Goal: Check status: Check status

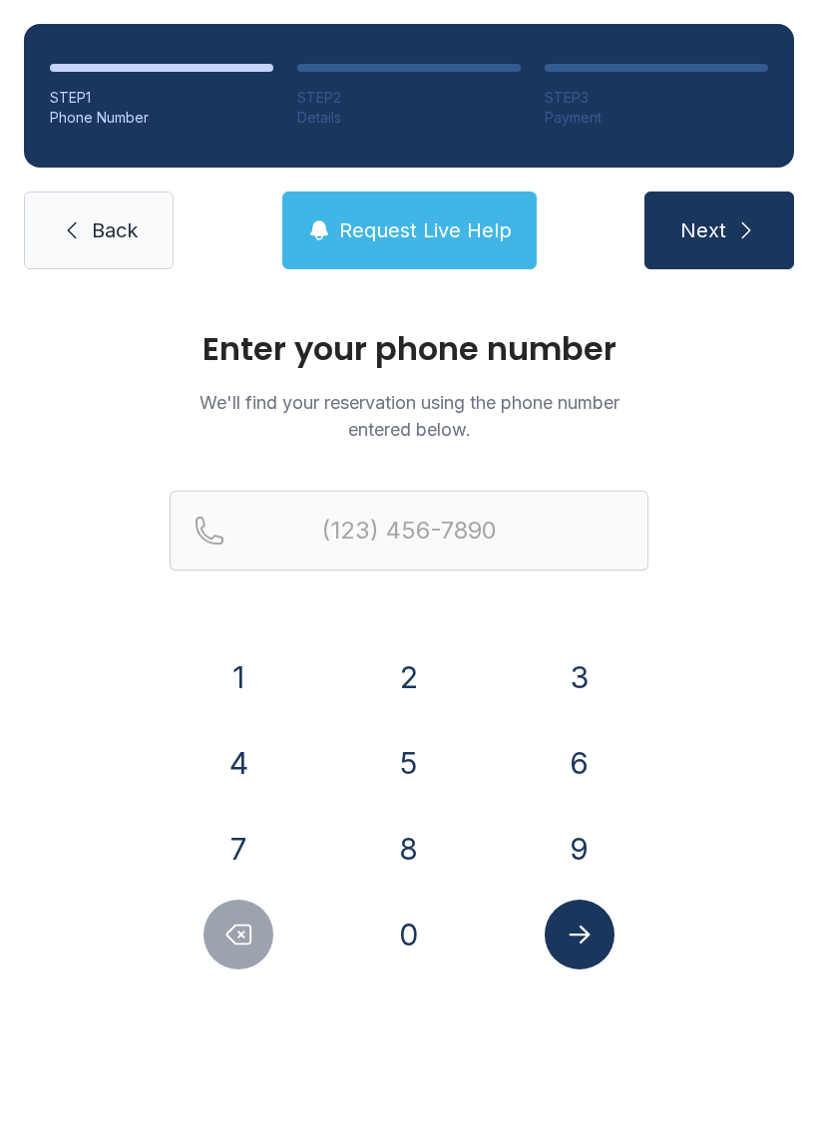
click at [396, 859] on button "8" at bounding box center [409, 849] width 70 height 70
click at [250, 766] on button "4" at bounding box center [238, 763] width 70 height 70
click at [571, 661] on button "3" at bounding box center [579, 677] width 70 height 70
click at [593, 660] on button "3" at bounding box center [579, 677] width 70 height 70
click at [592, 659] on button "3" at bounding box center [579, 677] width 70 height 70
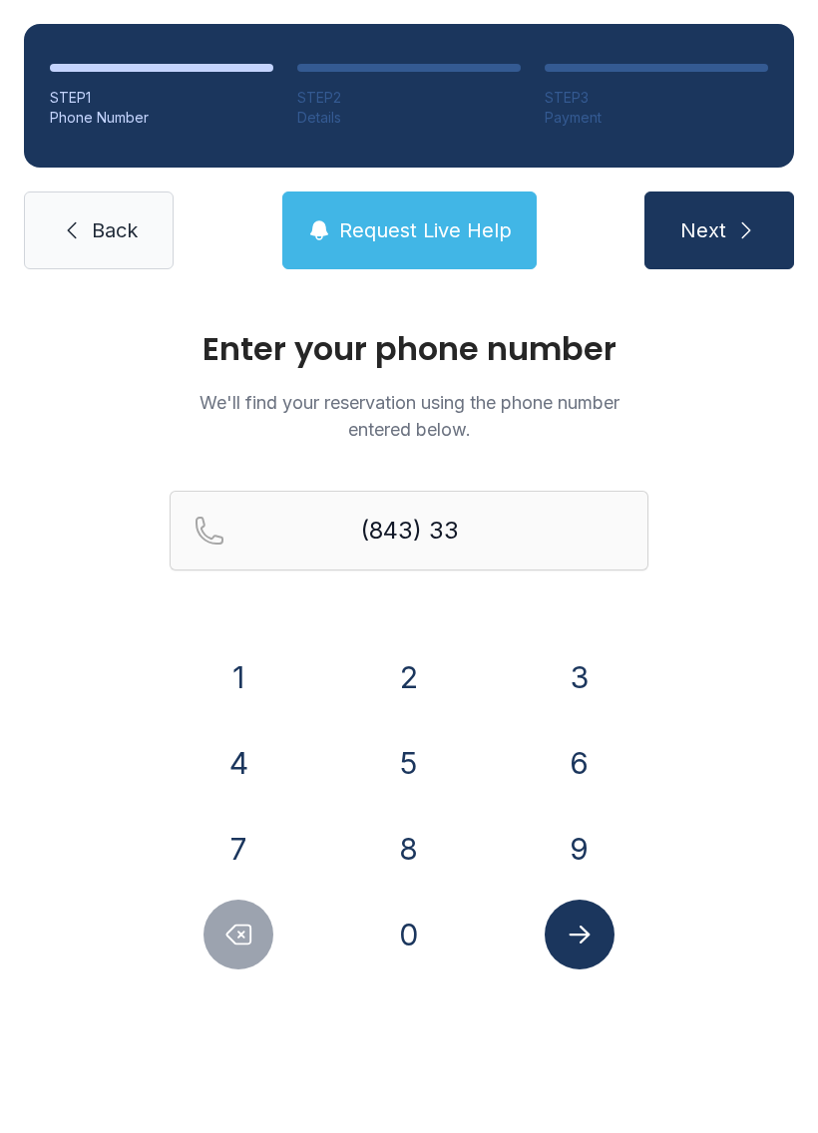
click at [424, 848] on button "8" at bounding box center [409, 849] width 70 height 70
click at [216, 677] on button "1" at bounding box center [238, 677] width 70 height 70
click at [587, 755] on button "6" at bounding box center [579, 763] width 70 height 70
click at [396, 860] on button "8" at bounding box center [409, 849] width 70 height 70
click at [590, 671] on button "3" at bounding box center [579, 677] width 70 height 70
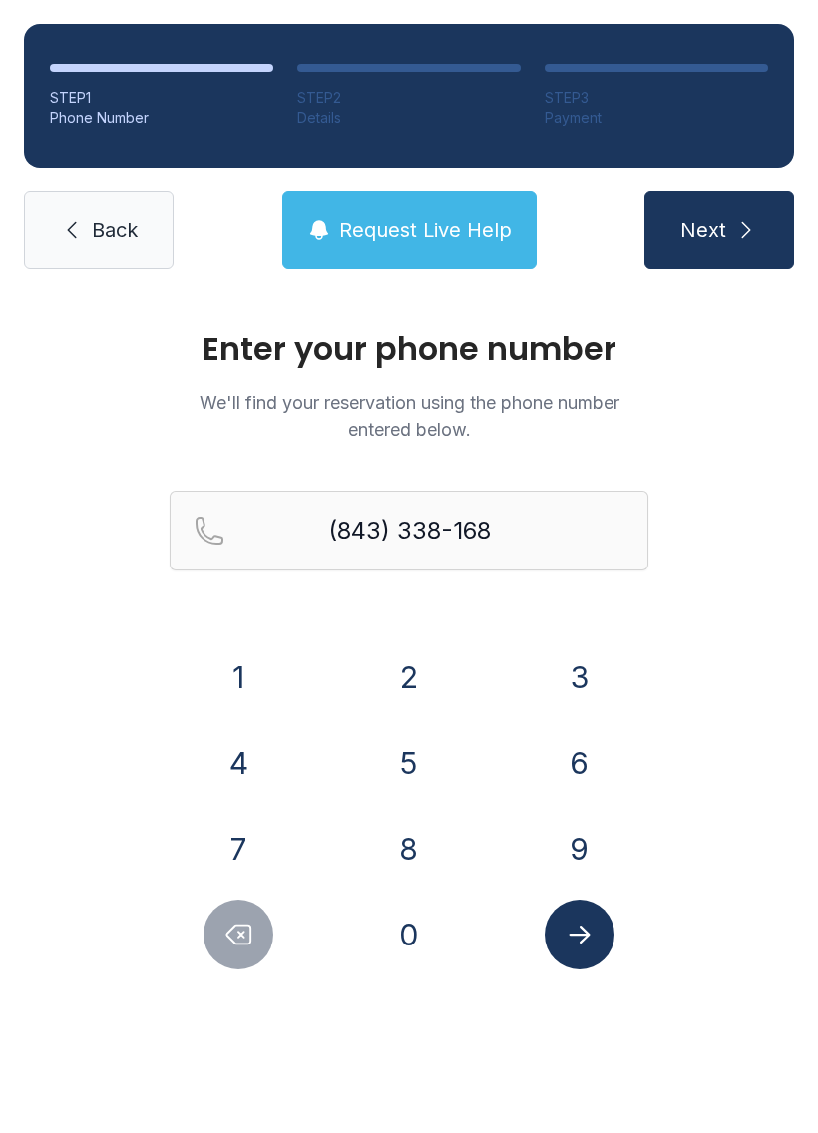
type input "[PHONE_NUMBER]"
click at [592, 936] on icon "Submit lookup form" at bounding box center [579, 934] width 30 height 30
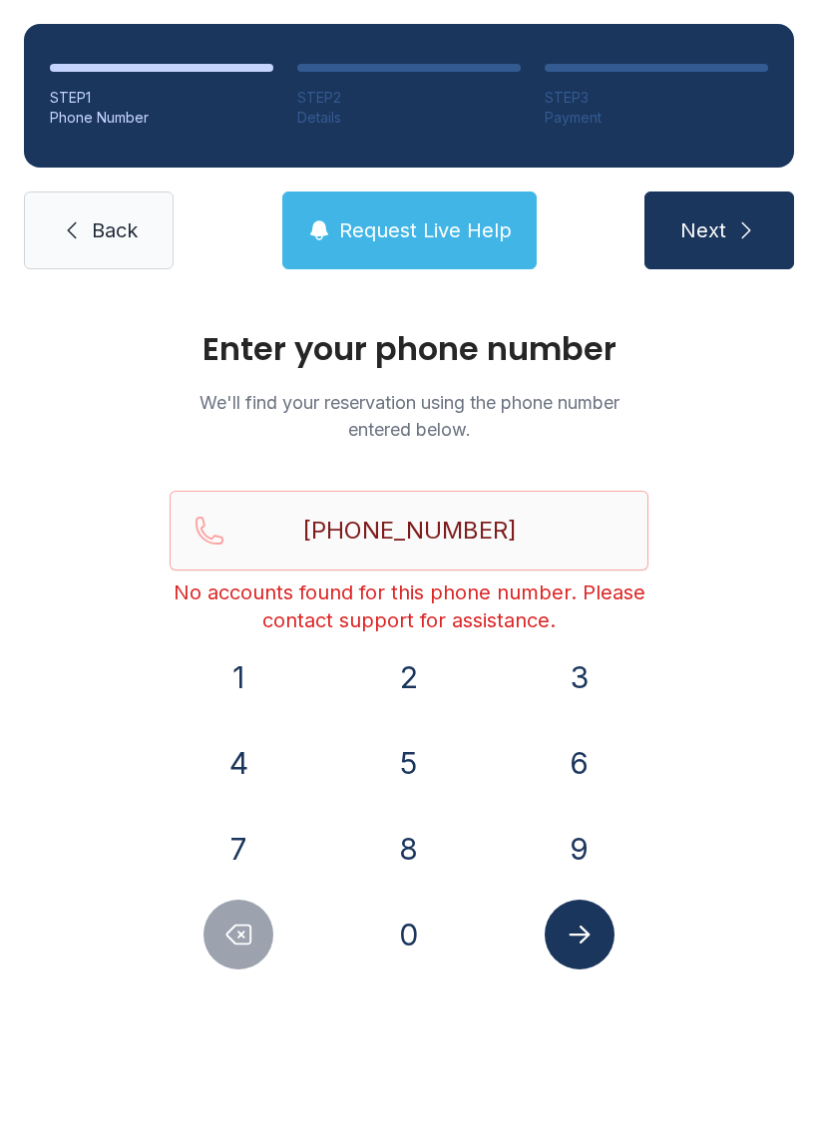
click at [454, 251] on button "Request Live Help" at bounding box center [409, 230] width 254 height 78
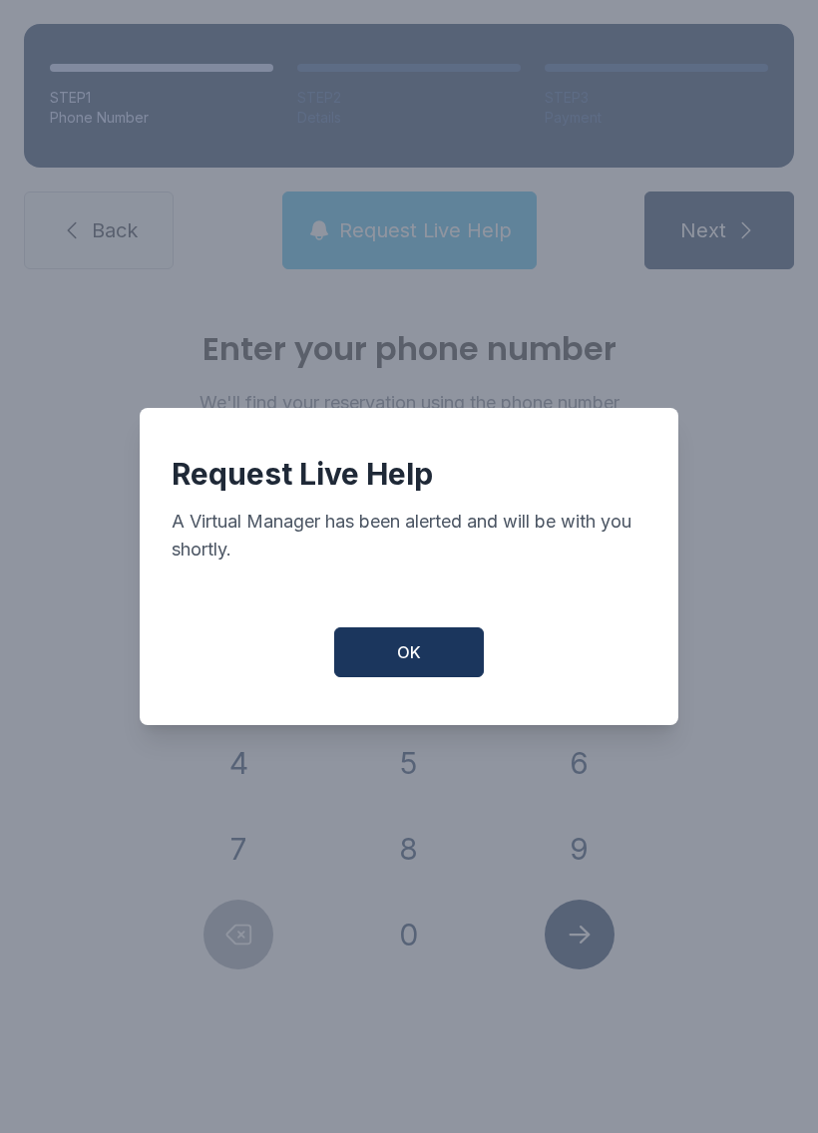
click at [432, 656] on button "OK" at bounding box center [409, 652] width 150 height 50
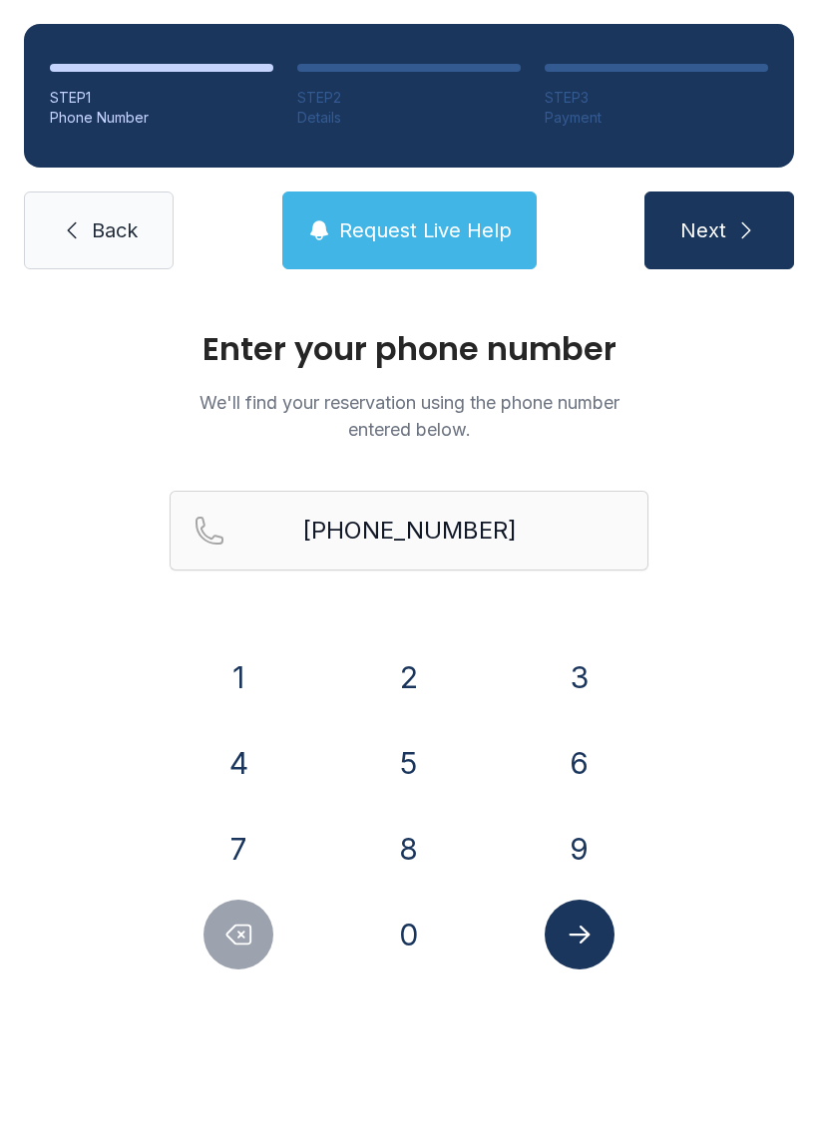
click at [575, 924] on icon "Submit lookup form" at bounding box center [579, 934] width 30 height 30
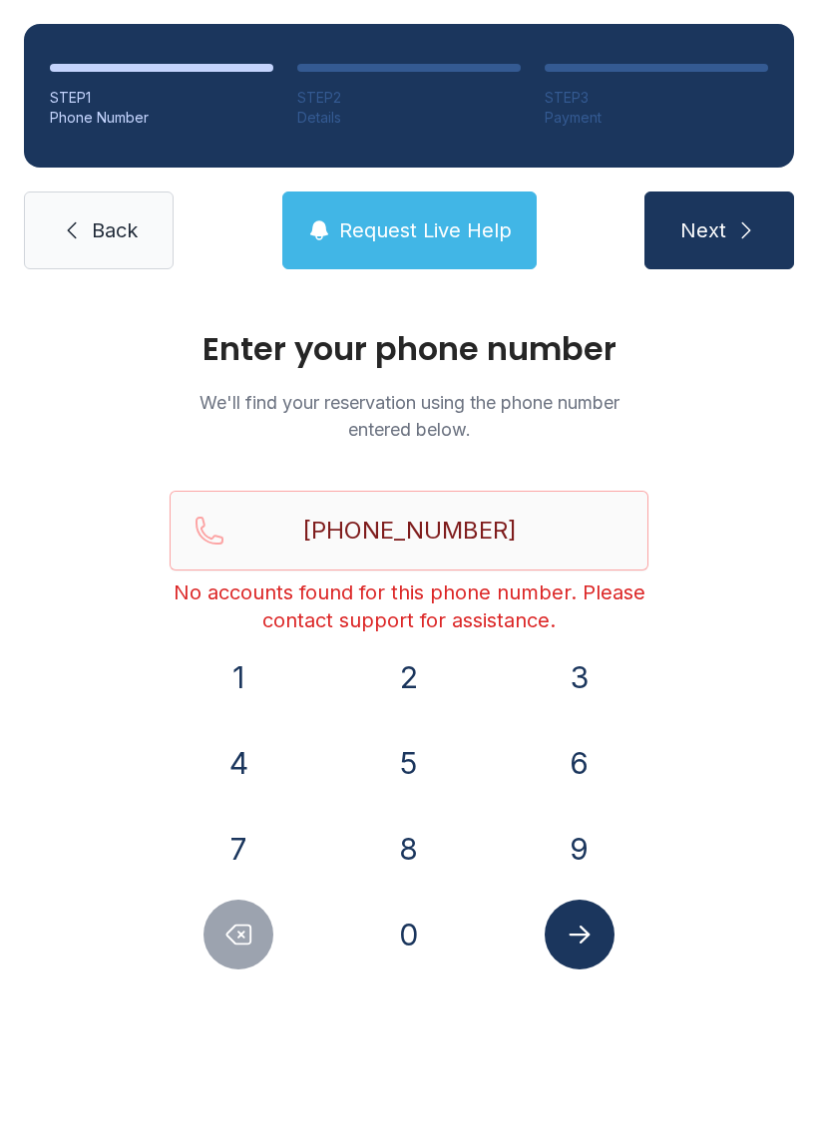
click at [92, 223] on span "Back" at bounding box center [115, 230] width 46 height 28
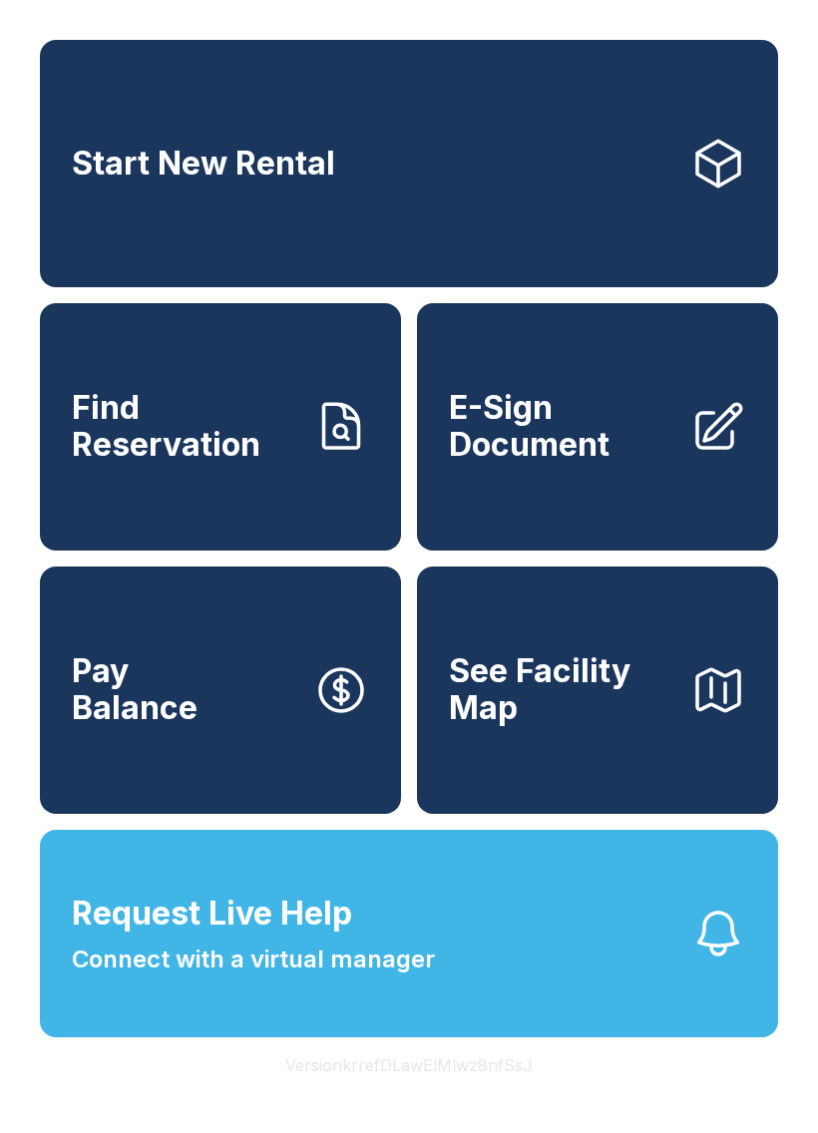
click at [166, 937] on span "Request Live Help" at bounding box center [212, 913] width 280 height 48
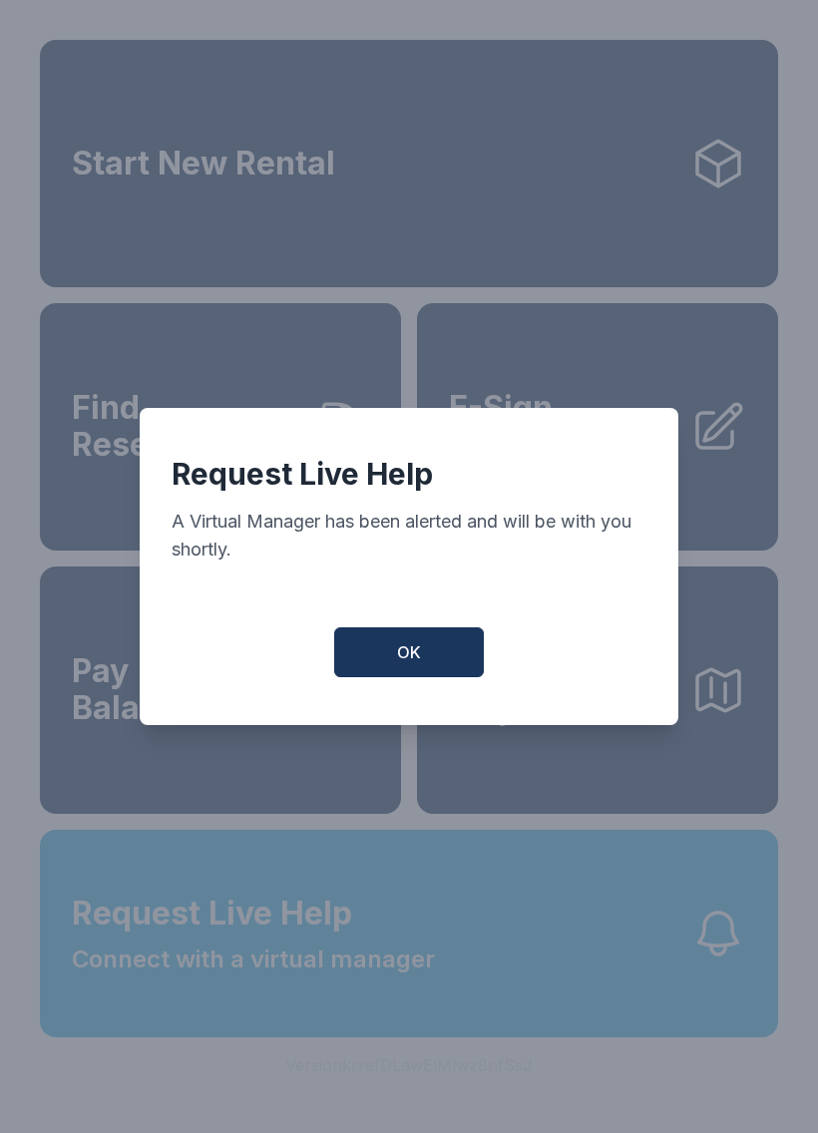
click at [403, 664] on span "OK" at bounding box center [409, 652] width 24 height 24
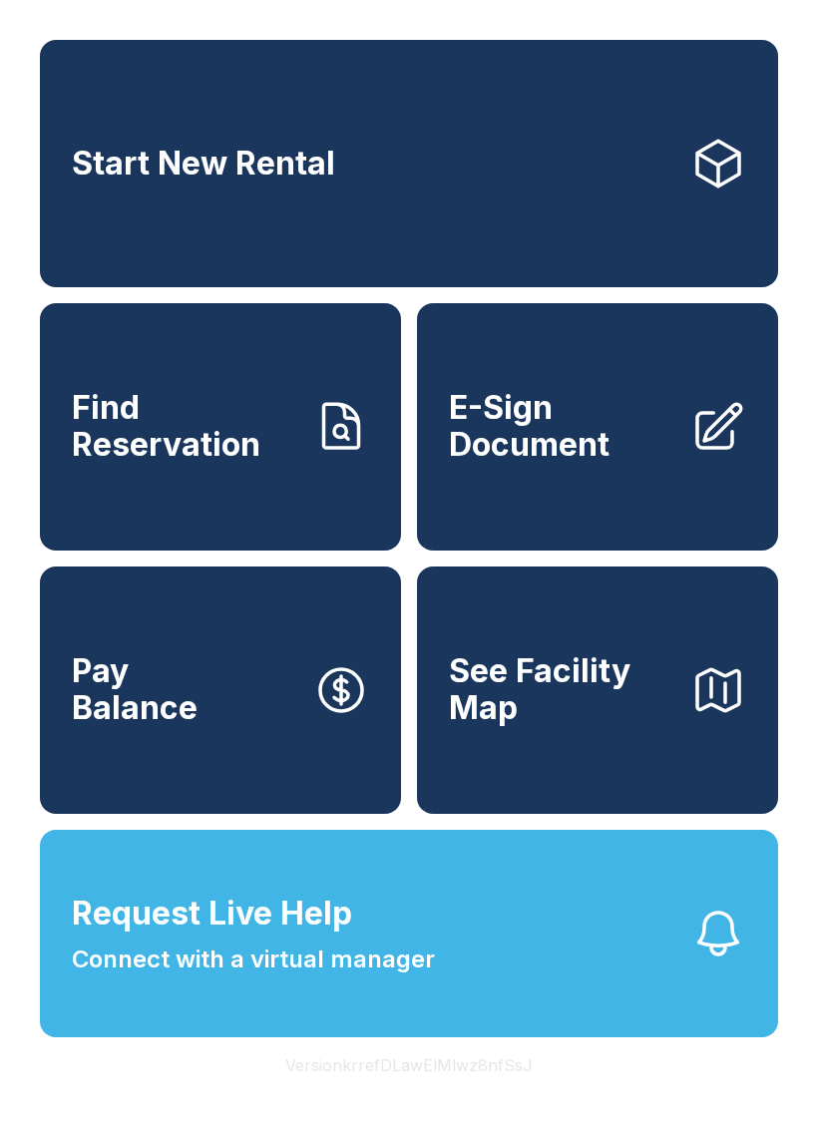
click at [251, 437] on span "Find Reservation" at bounding box center [184, 426] width 225 height 73
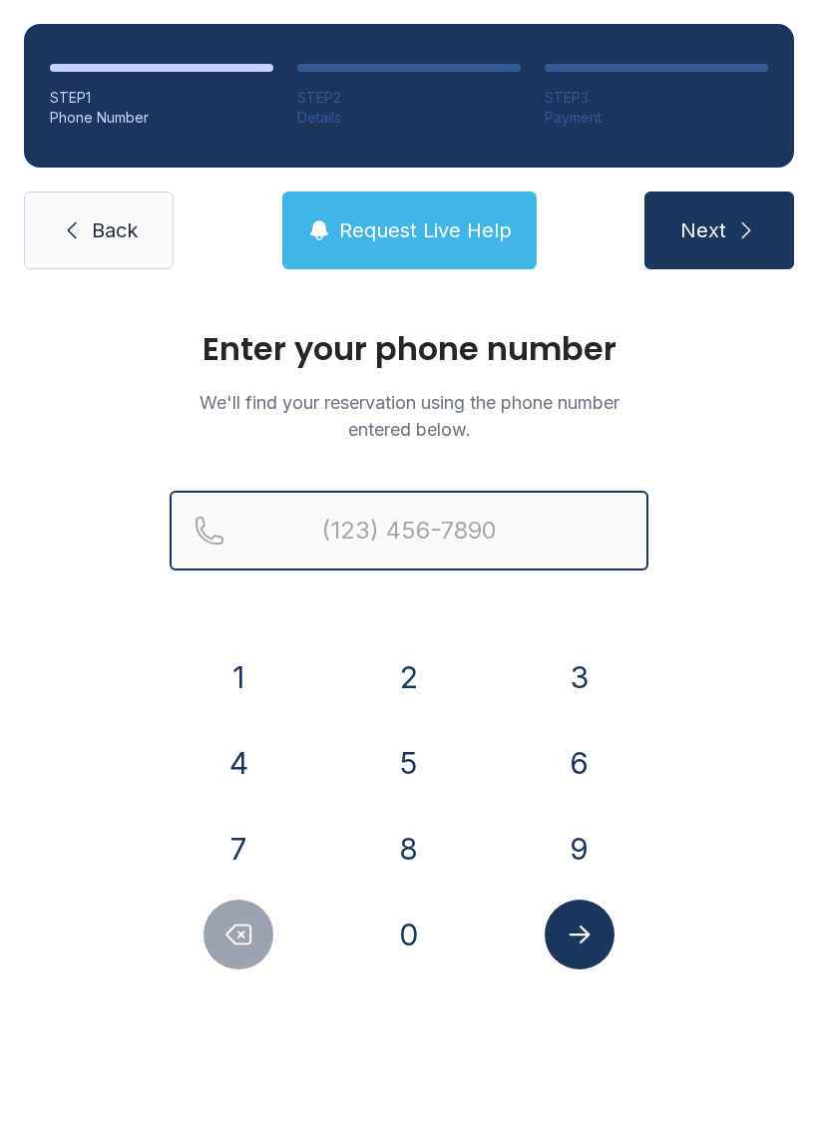
click at [454, 528] on input "Reservation phone number" at bounding box center [409, 531] width 479 height 80
type input "[PHONE_NUMBER]"
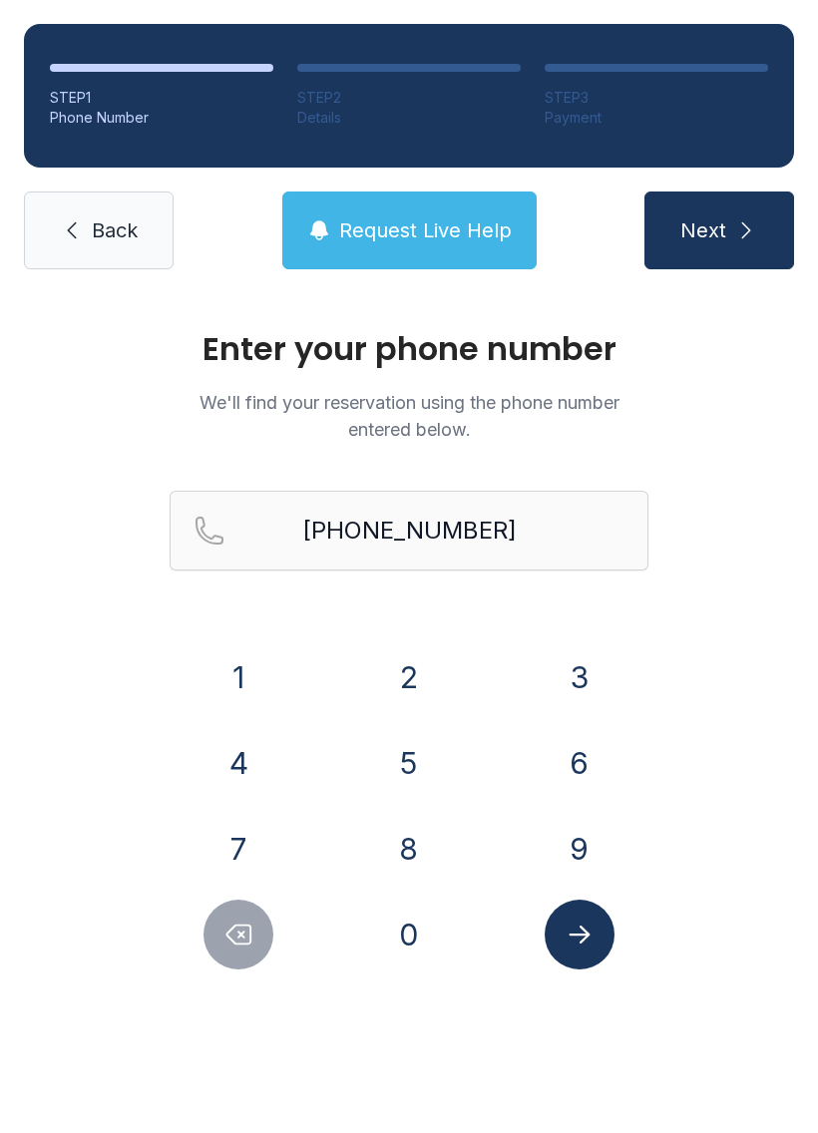
click at [730, 231] on button "Next" at bounding box center [719, 230] width 150 height 78
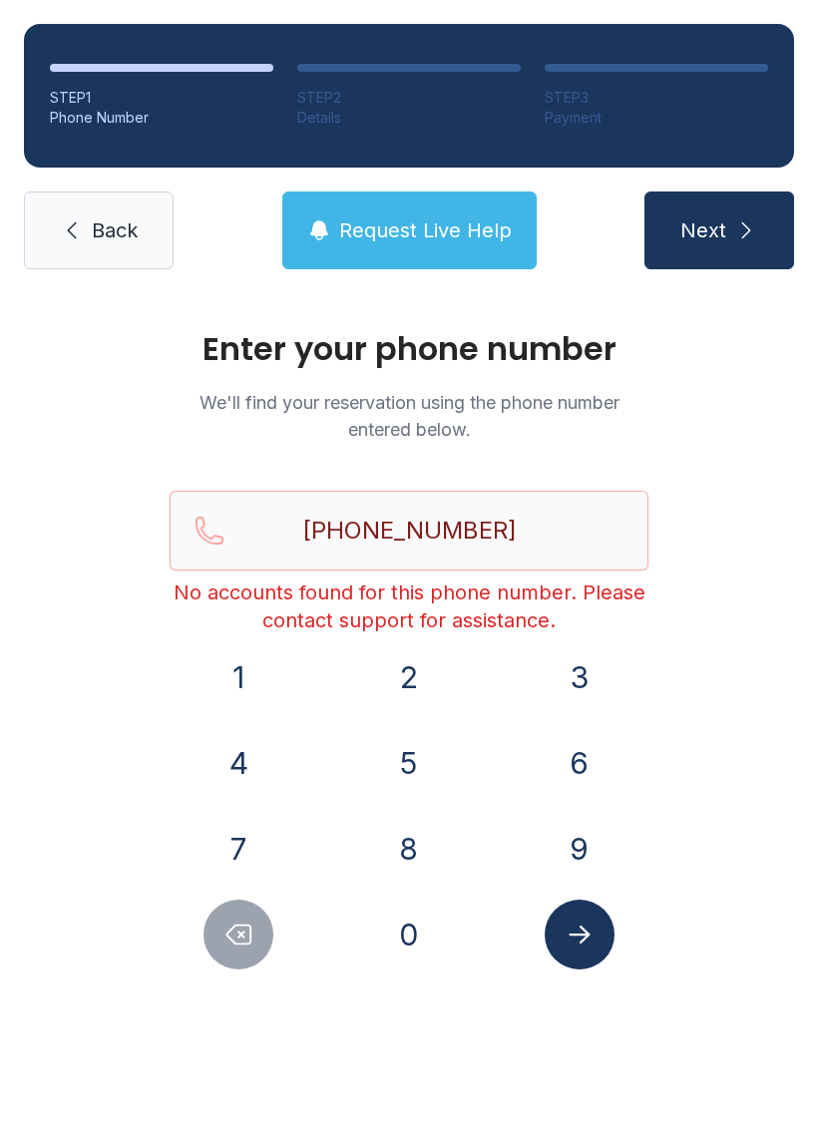
click at [606, 935] on button "Submit lookup form" at bounding box center [579, 934] width 70 height 70
